Goal: Check status: Check status

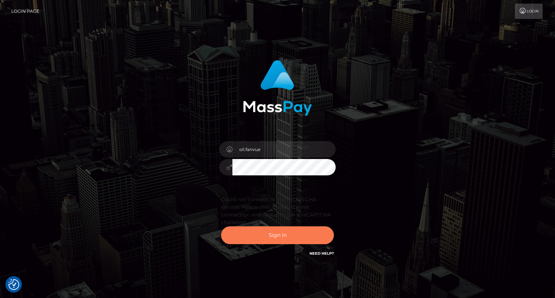
click at [262, 233] on button "Sign in" at bounding box center [277, 235] width 113 height 18
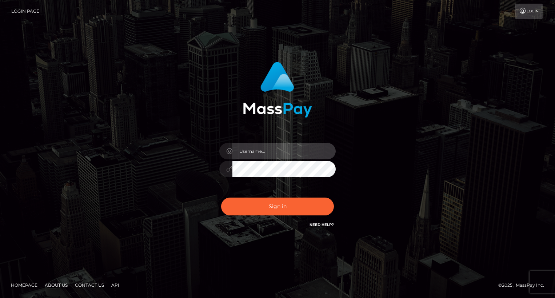
click at [261, 156] on input "text" at bounding box center [284, 151] width 103 height 16
type input "oli.fanvue"
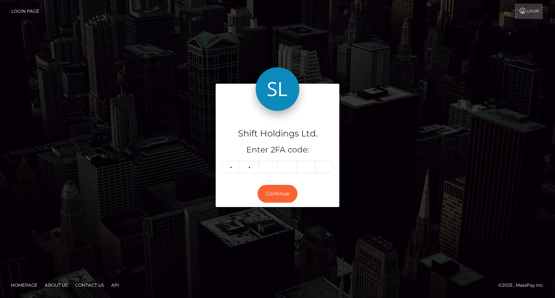
type input "7"
type input "8"
type input "3"
type input "4"
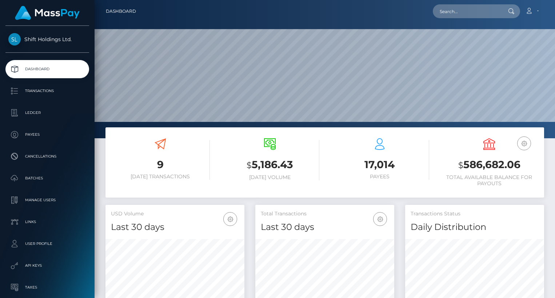
scroll to position [129, 139]
click at [489, 11] on input "text" at bounding box center [467, 11] width 68 height 14
paste input "greylandbauer@gmail.com"
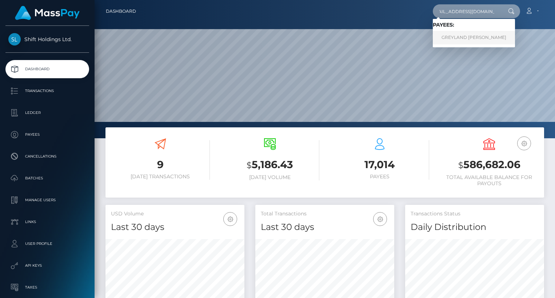
type input "greylandbauer@gmail.com"
click at [484, 37] on link "GREYLAND FREDERICK BAUER" at bounding box center [474, 37] width 82 height 13
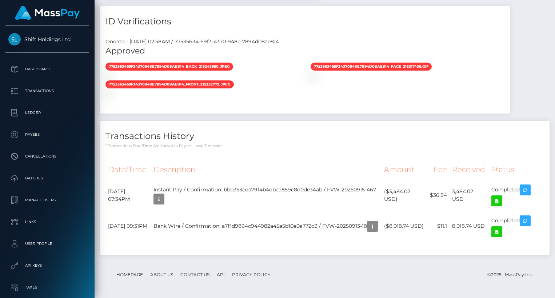
scroll to position [519, 0]
click at [499, 206] on icon at bounding box center [497, 201] width 9 height 9
click at [509, 94] on div "ID Verifications Ondato - [DATE] 02:58AM / 77535634-69f3-4370-948e-7894d08ae814…" at bounding box center [305, 63] width 421 height 115
click at [499, 237] on icon at bounding box center [497, 231] width 9 height 9
